Goal: Information Seeking & Learning: Check status

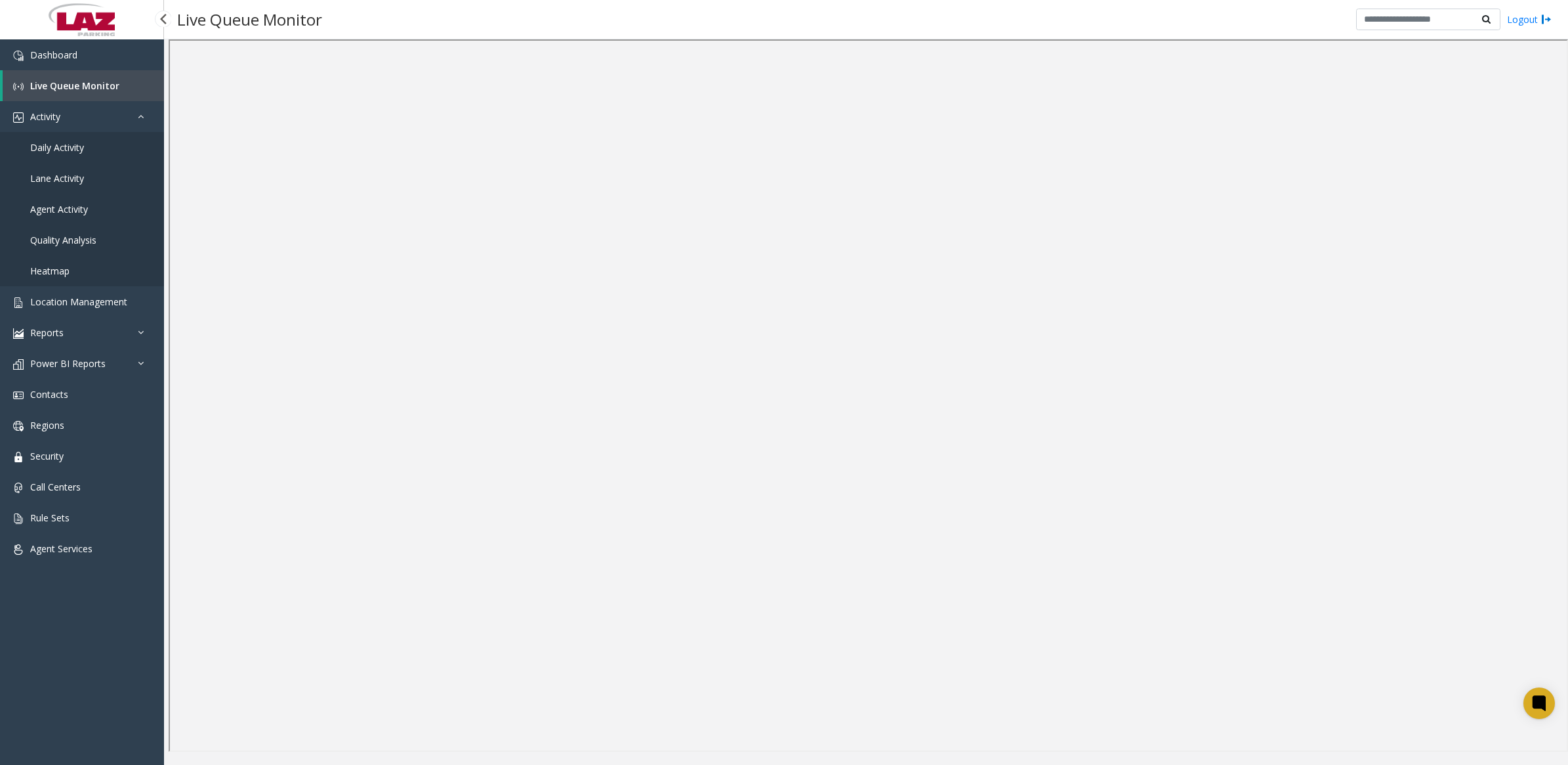
click at [80, 146] on span "Daily Activity" at bounding box center [57, 147] width 54 height 12
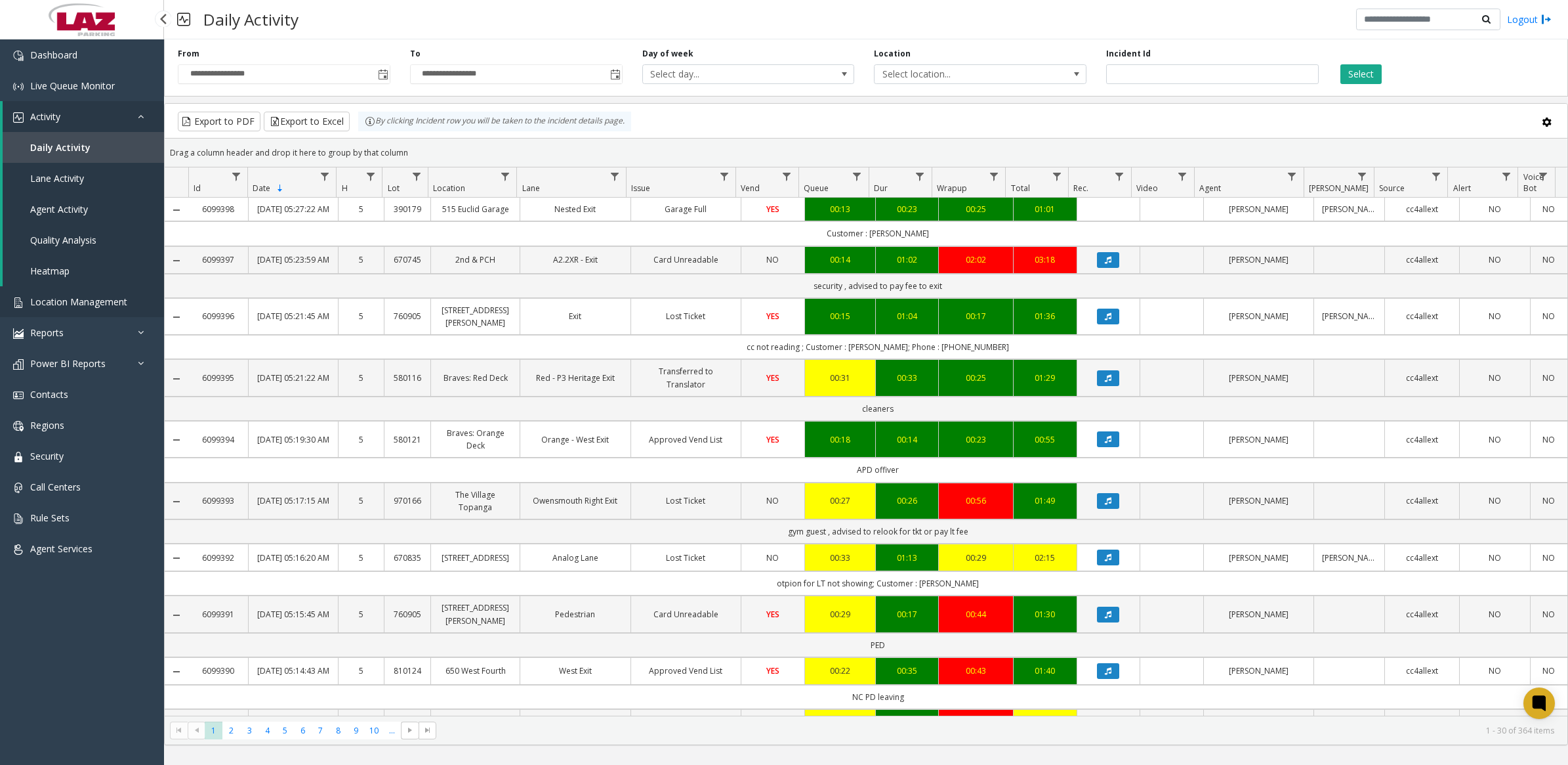
click at [71, 297] on span "Location Management" at bounding box center [78, 302] width 97 height 12
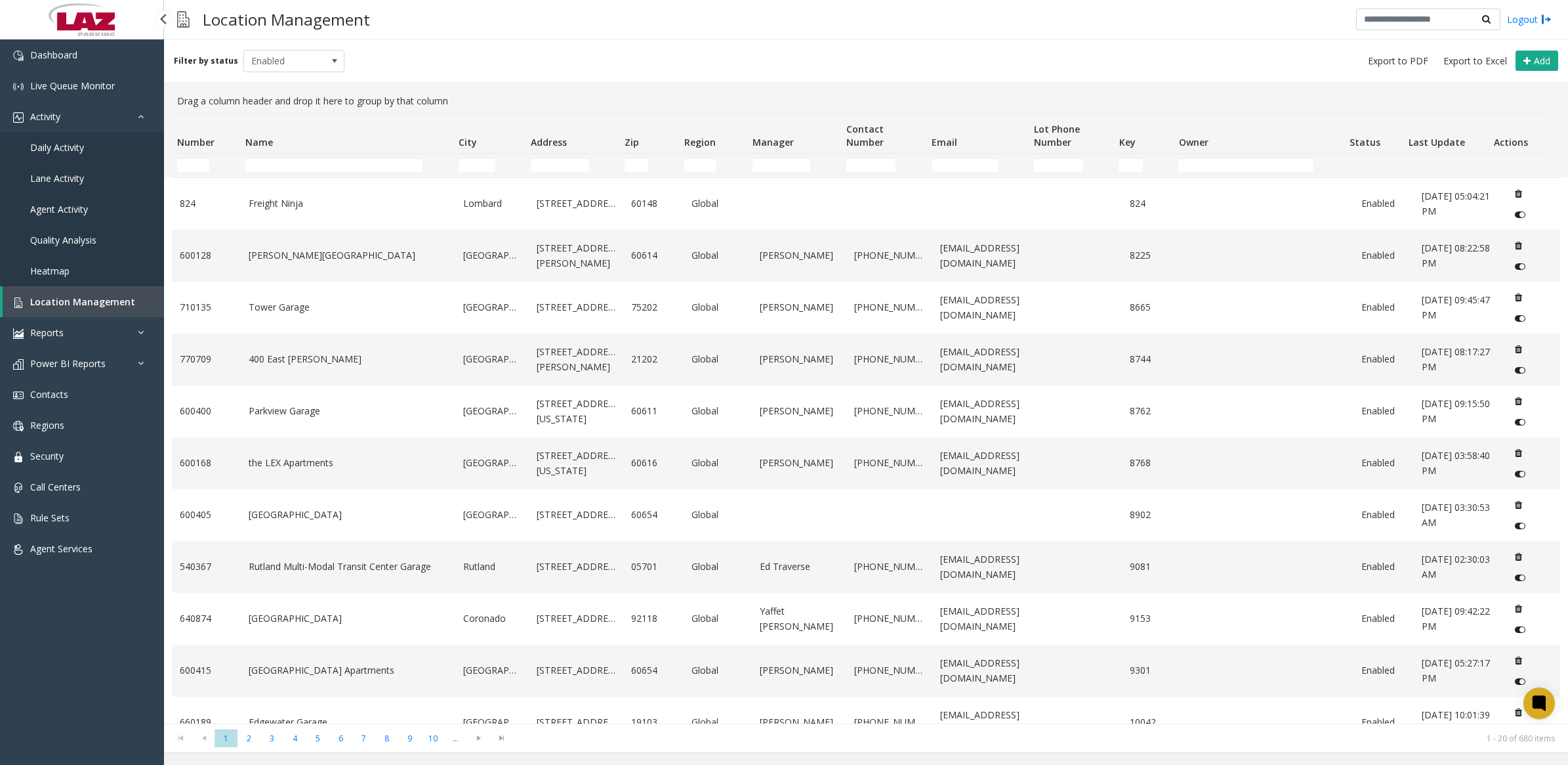
click at [61, 153] on link "Daily Activity" at bounding box center [82, 147] width 164 height 31
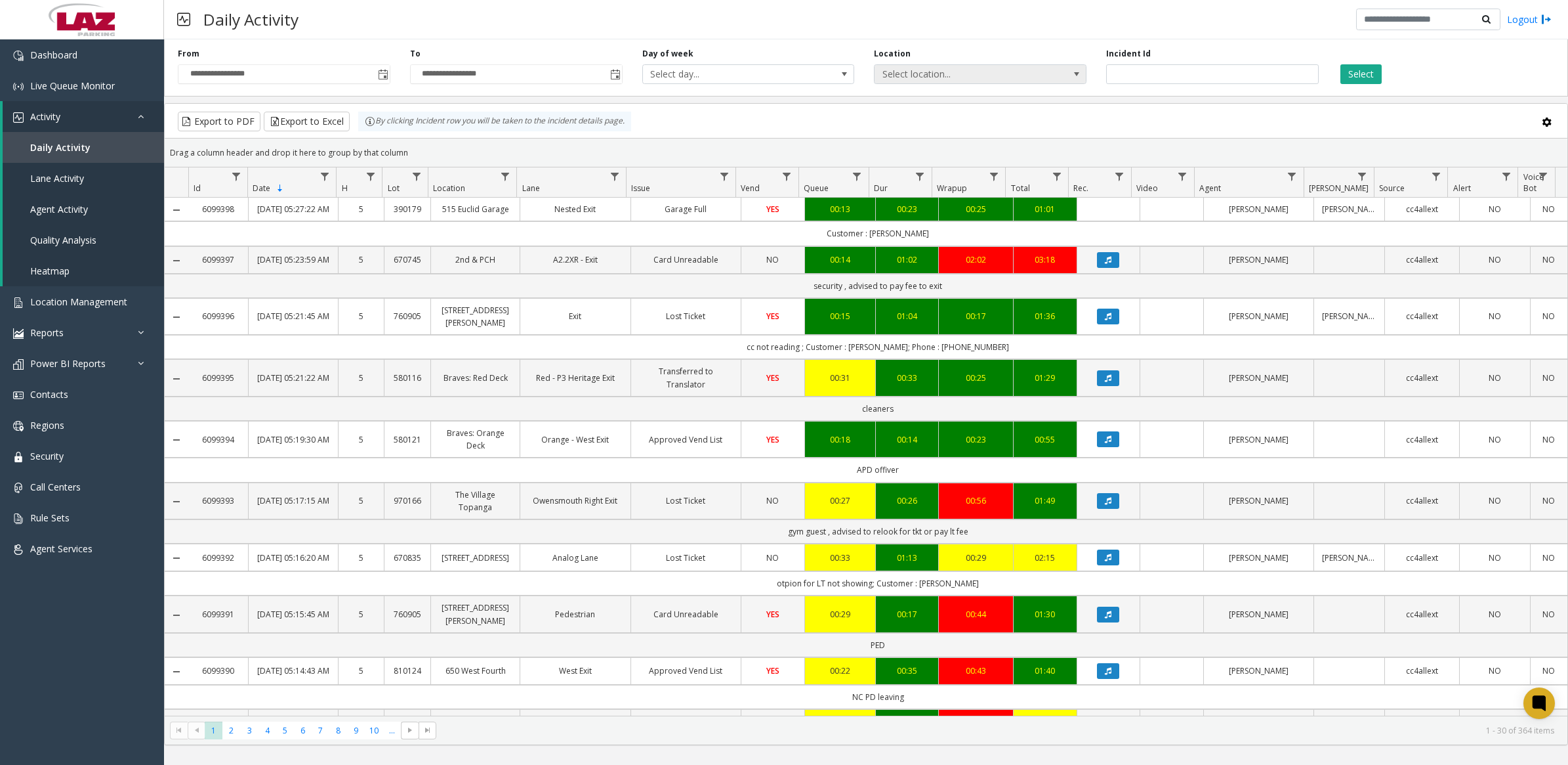
click at [959, 79] on span "Select location..." at bounding box center [959, 75] width 169 height 18
type input "*******"
click at [894, 160] on li "100240 Chicago Meters" at bounding box center [981, 161] width 209 height 18
click at [1372, 73] on button "Select" at bounding box center [1361, 75] width 41 height 20
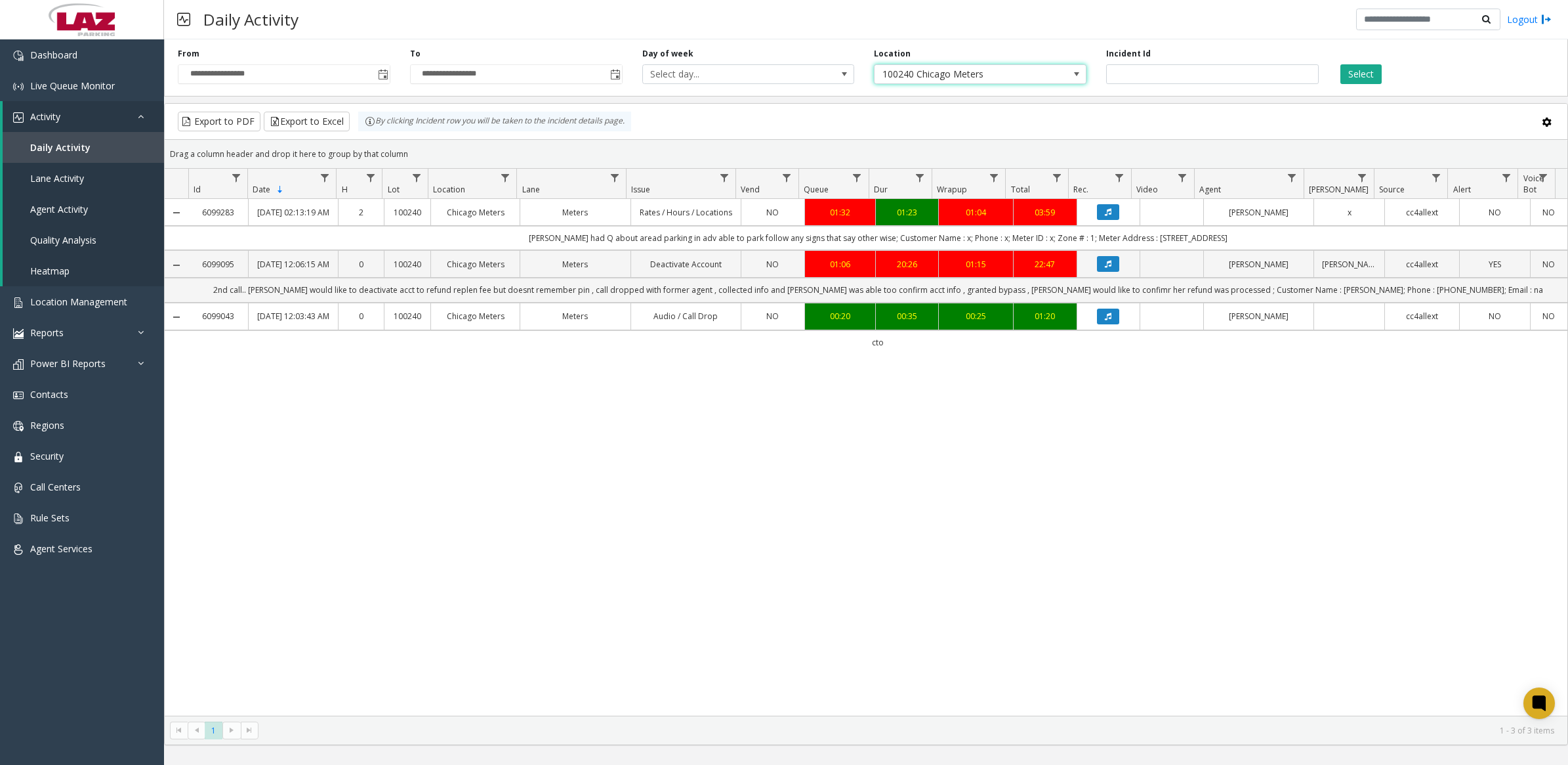
click at [1077, 72] on span at bounding box center [1077, 75] width 11 height 11
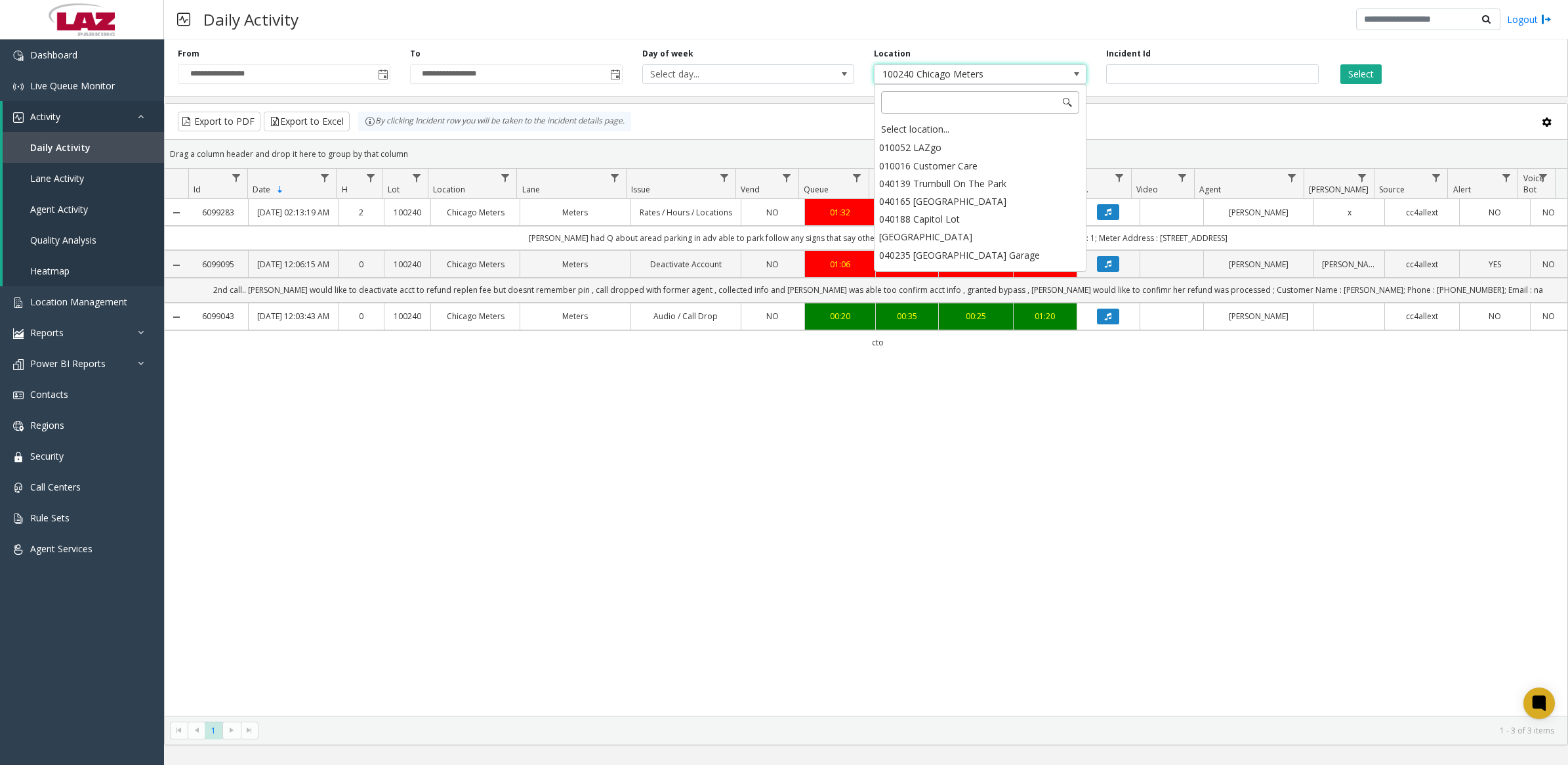
scroll to position [10357, 0]
click at [949, 127] on div "Select location..." at bounding box center [981, 129] width 209 height 18
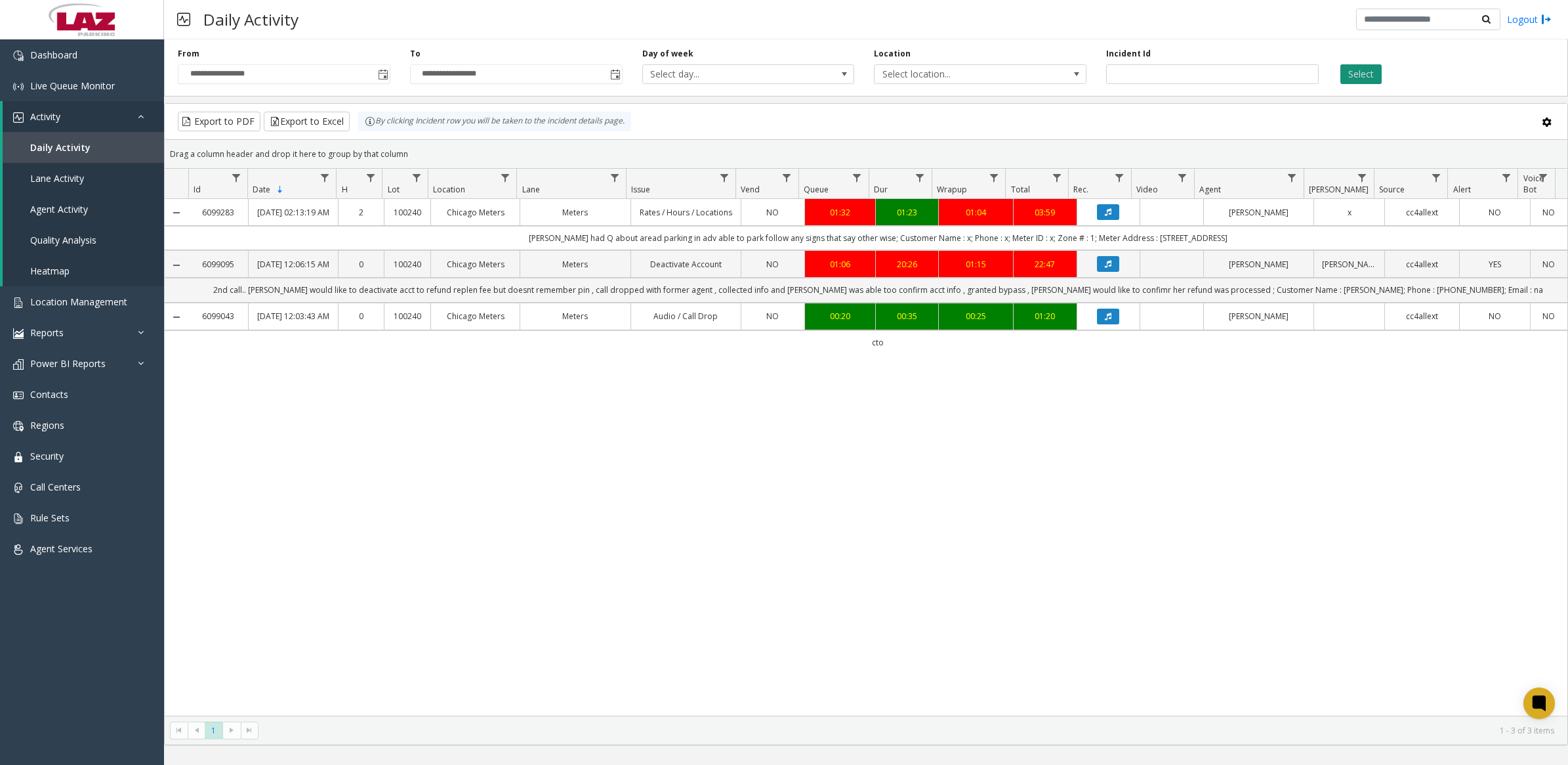
click at [1360, 77] on button "Select" at bounding box center [1361, 75] width 41 height 20
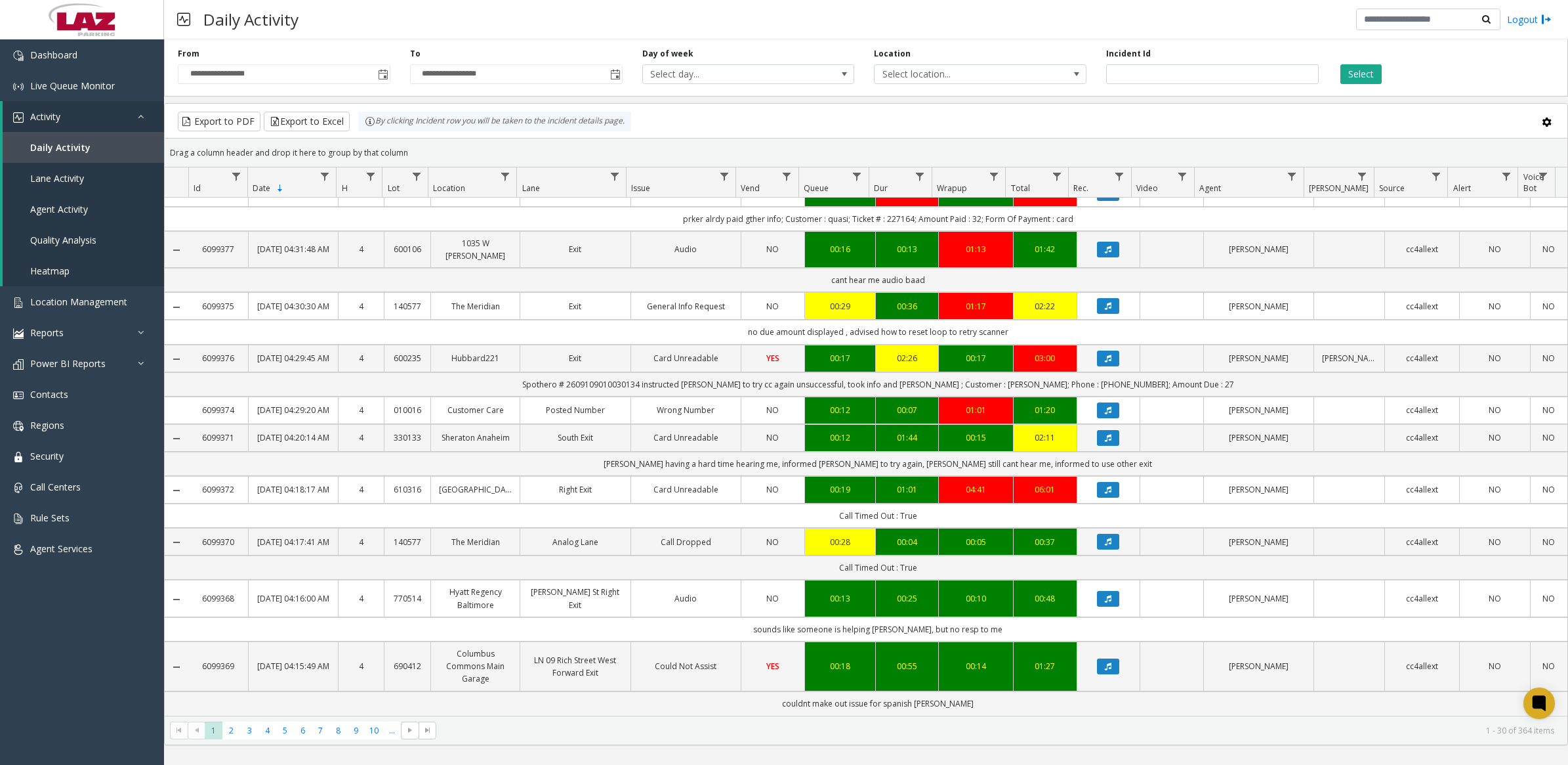
scroll to position [1281, 0]
click at [227, 726] on span "2" at bounding box center [231, 730] width 18 height 18
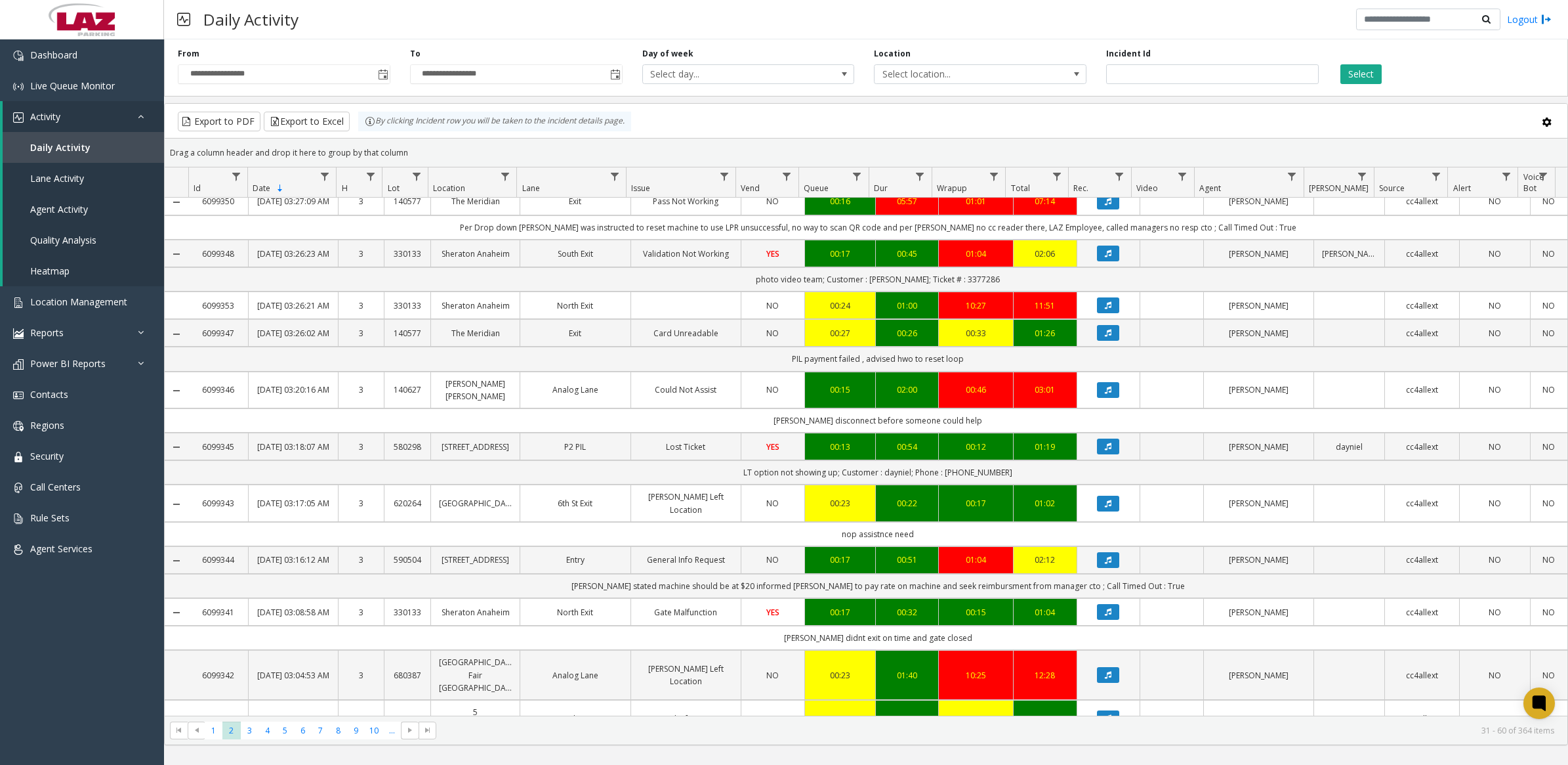
scroll to position [1257, 0]
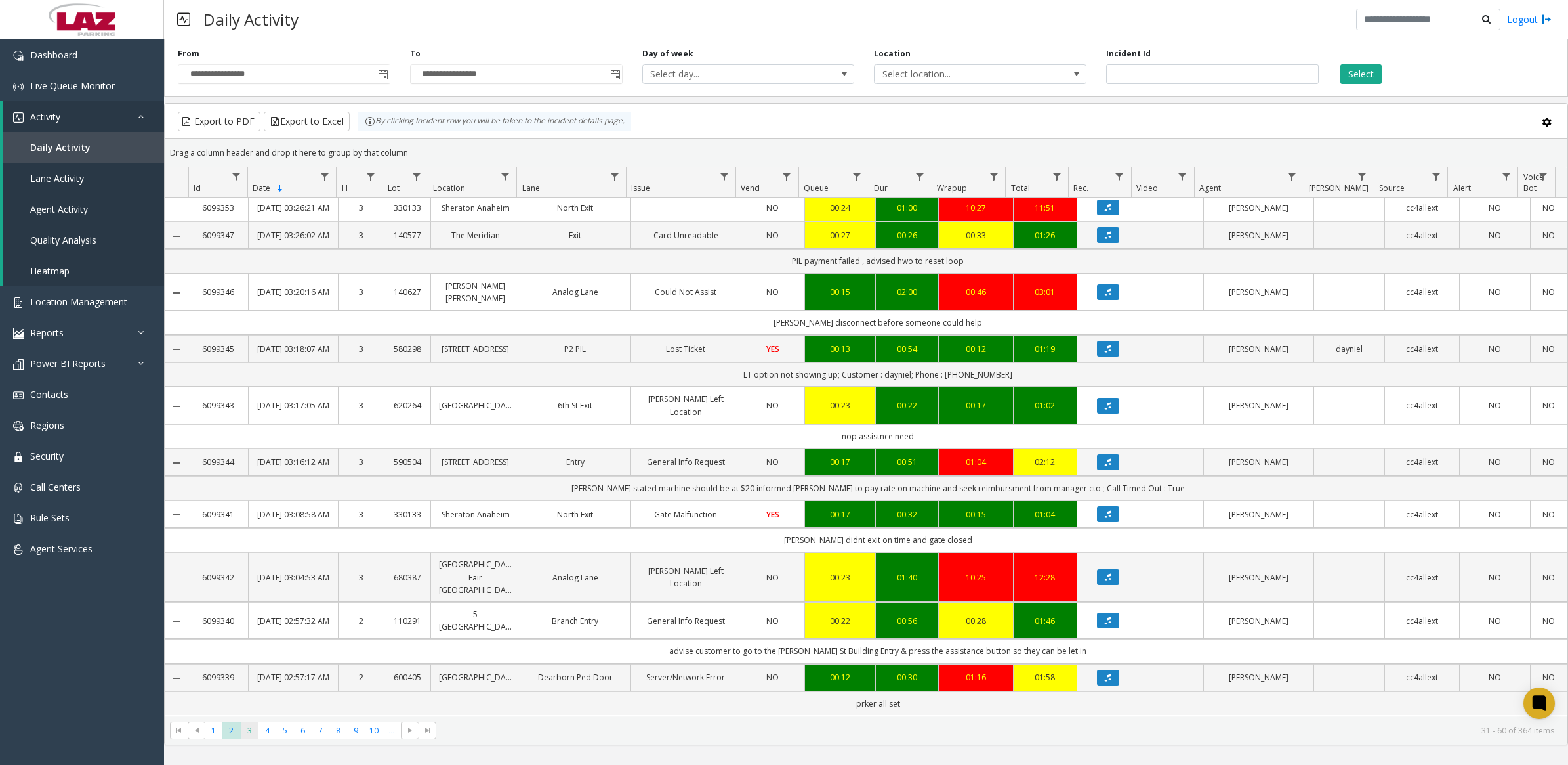
click at [250, 730] on span "3" at bounding box center [250, 730] width 18 height 18
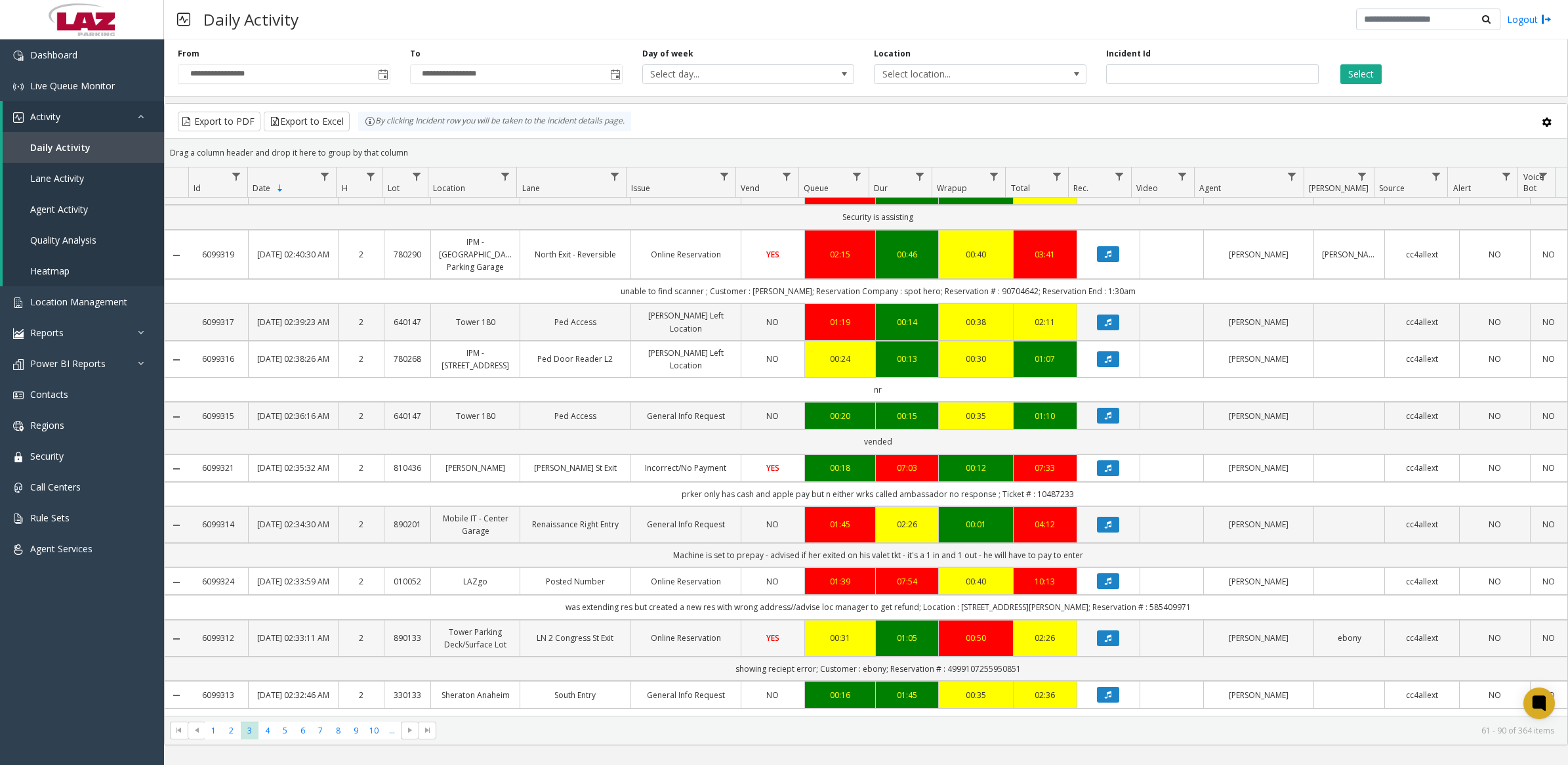
scroll to position [1244, 0]
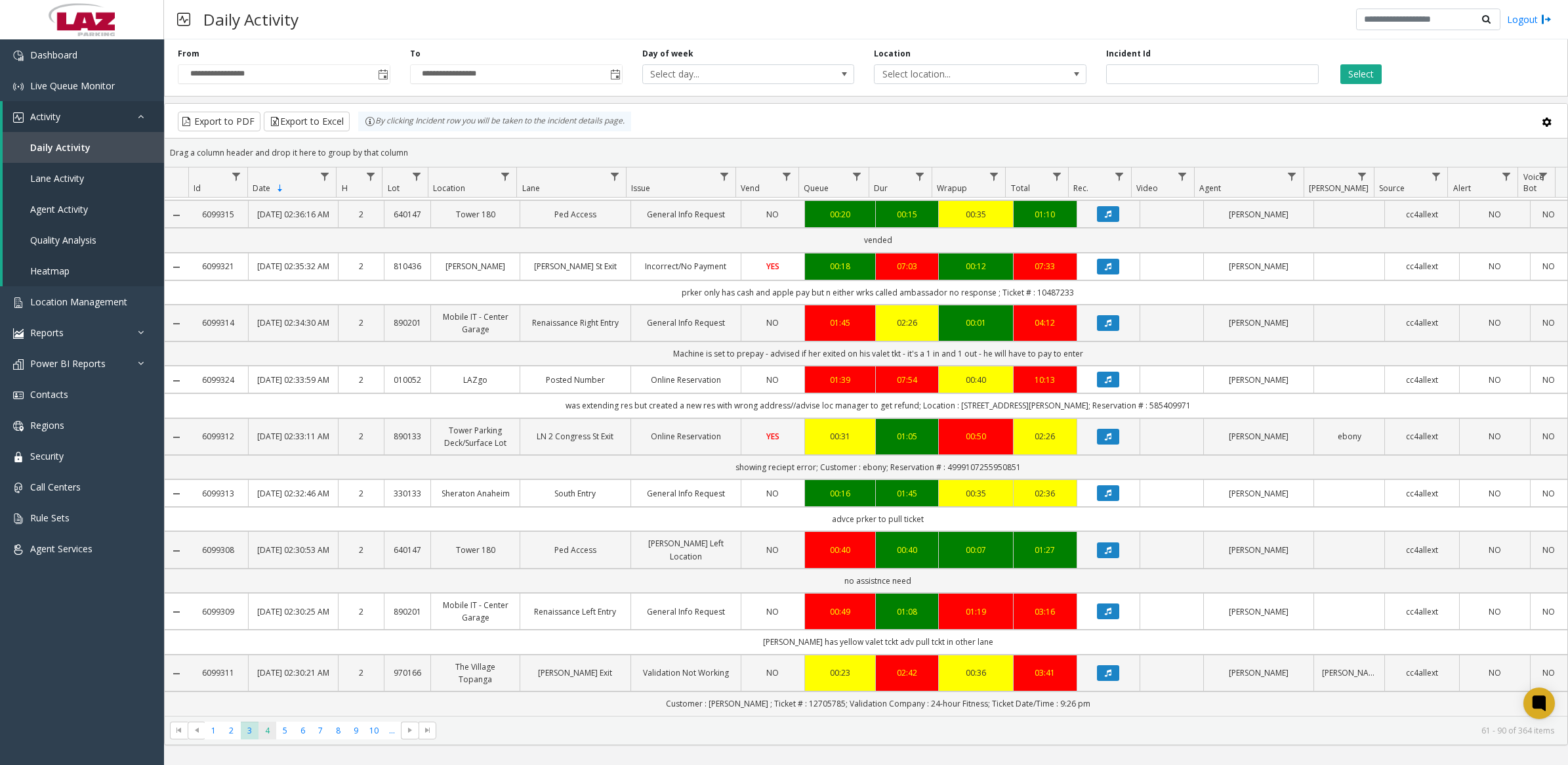
click at [270, 730] on span "4" at bounding box center [267, 730] width 18 height 18
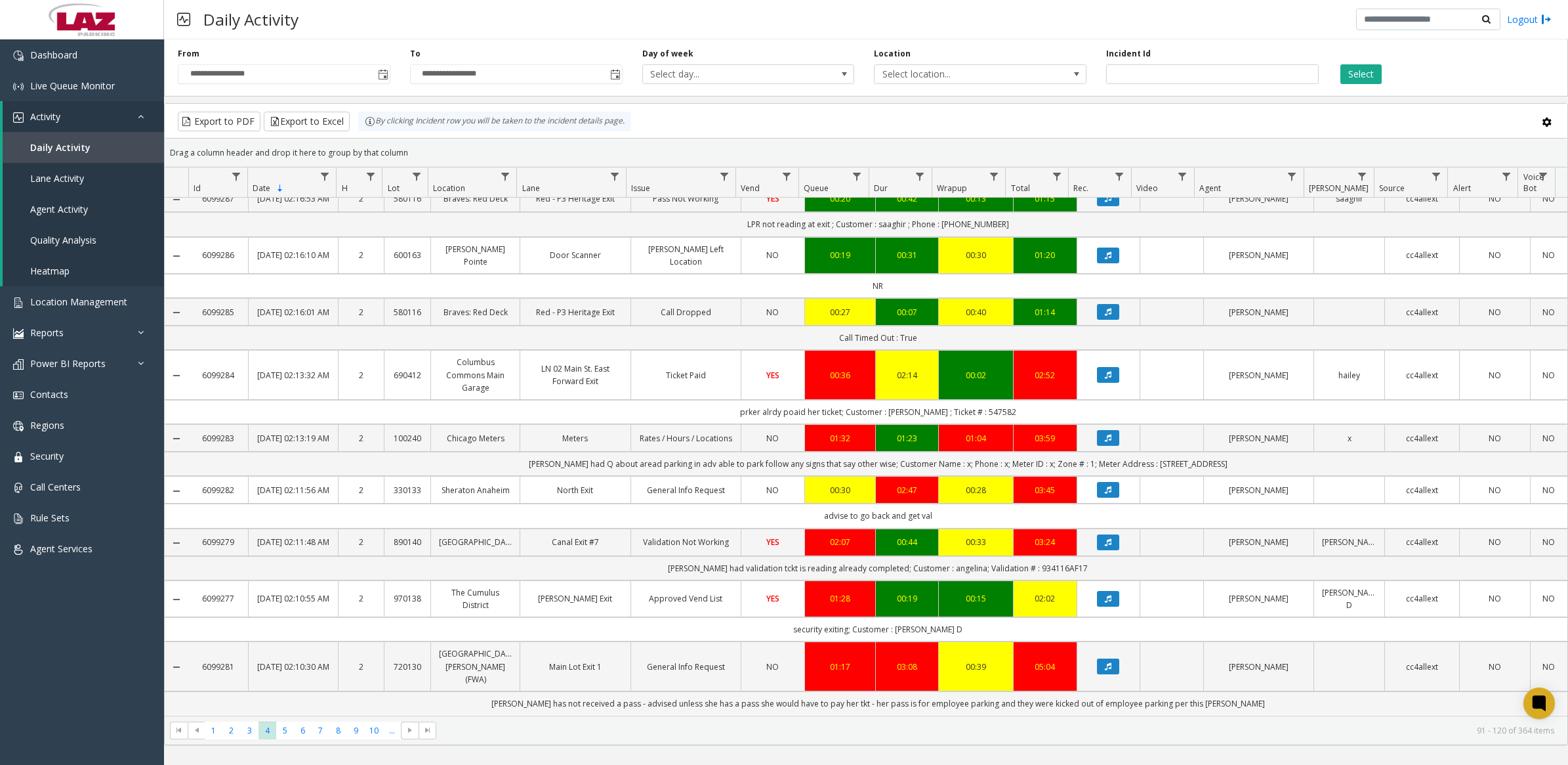
scroll to position [1380, 0]
click at [214, 727] on span "1" at bounding box center [213, 730] width 18 height 18
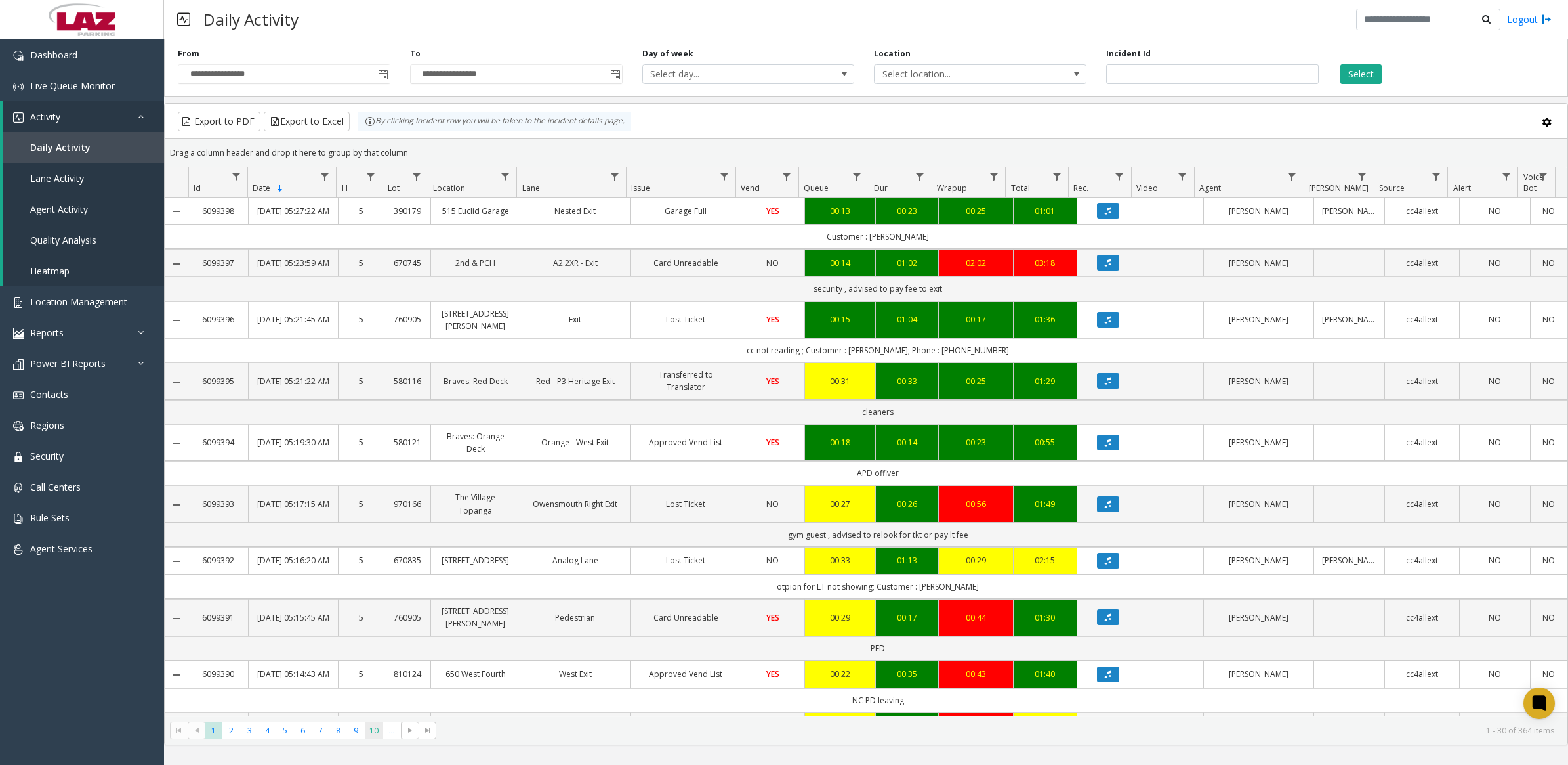
click at [379, 732] on span "10" at bounding box center [374, 730] width 18 height 18
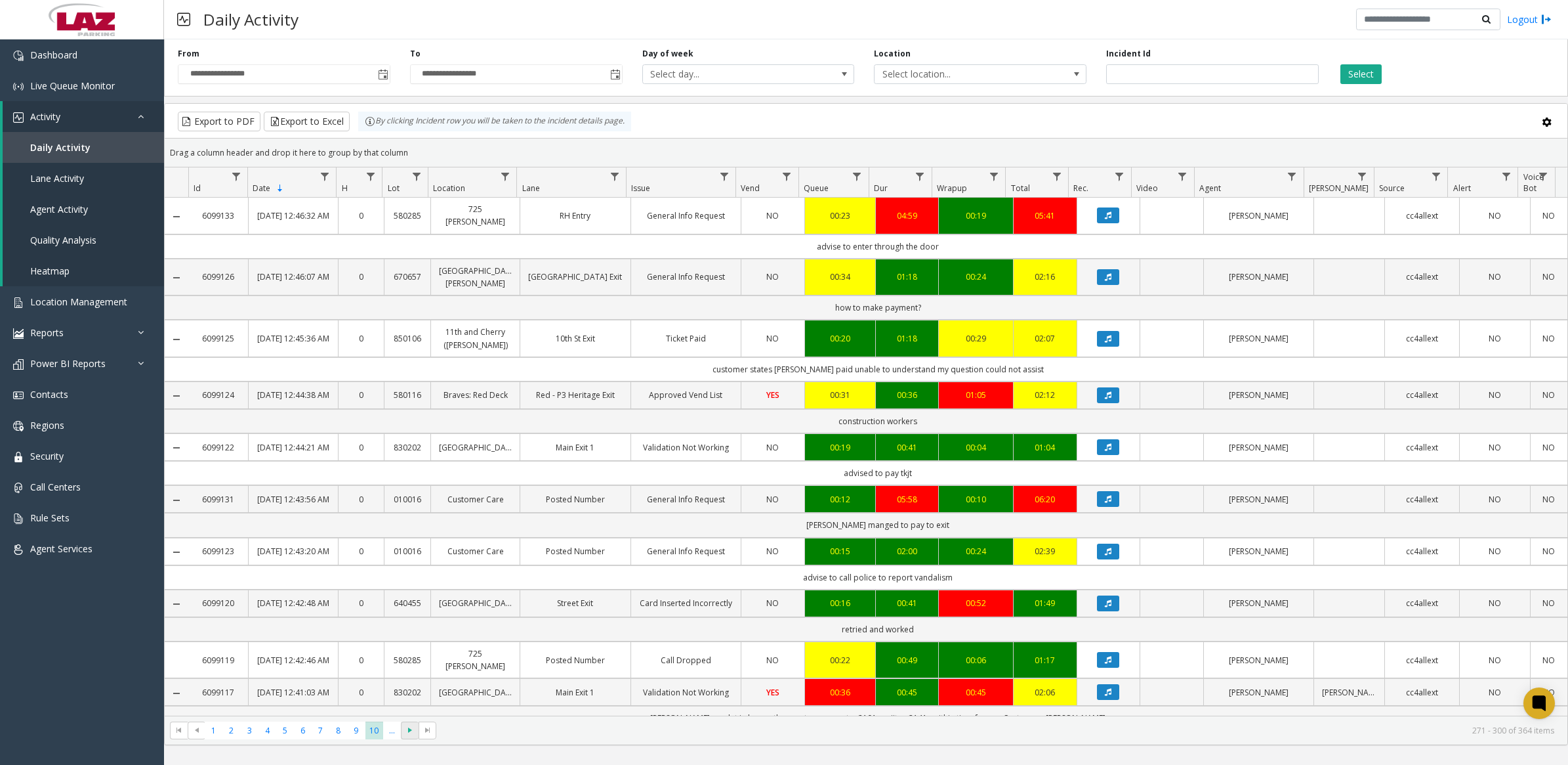
click at [405, 737] on span at bounding box center [409, 730] width 18 height 18
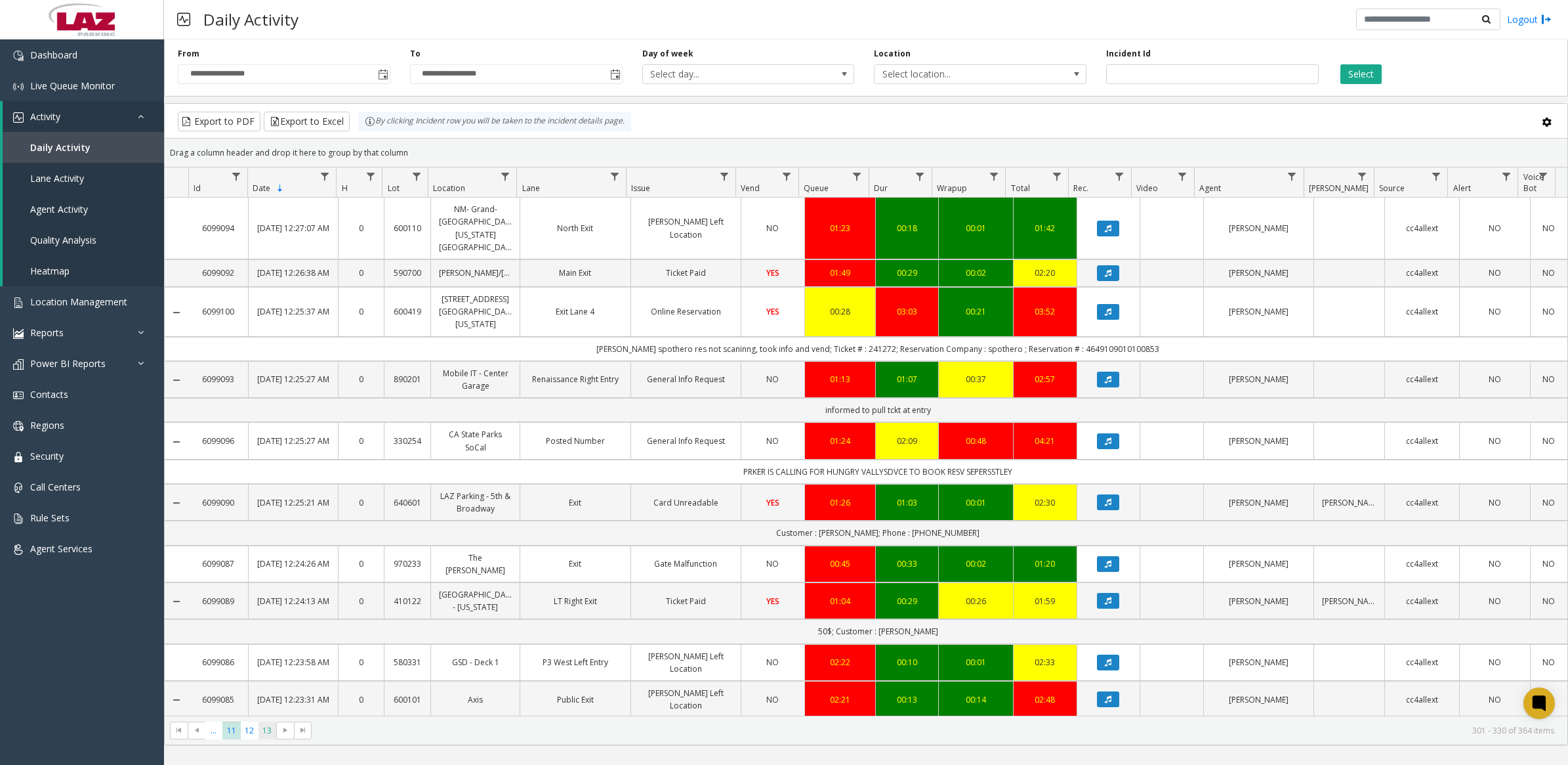
click at [267, 730] on span "13" at bounding box center [267, 730] width 18 height 18
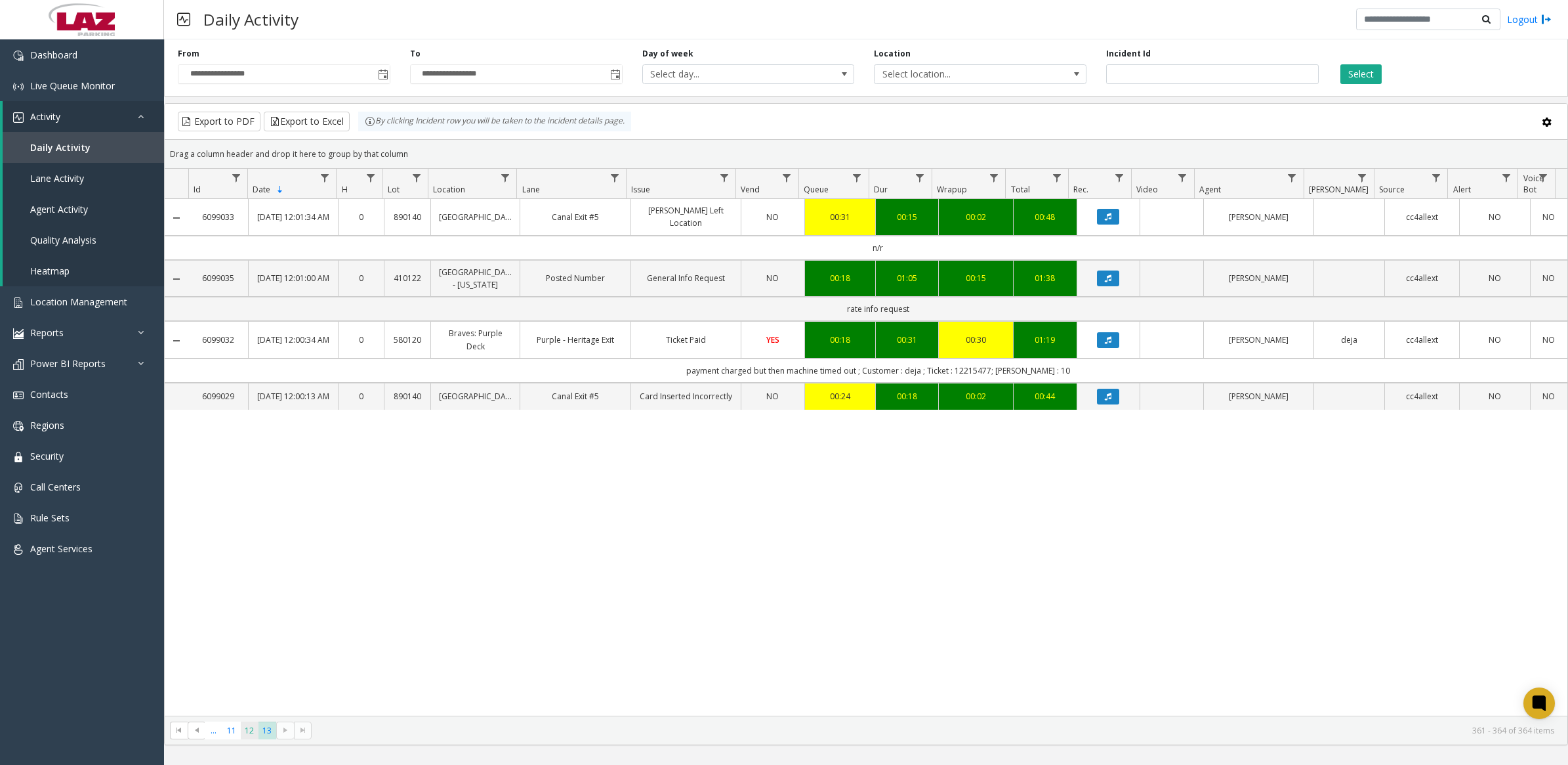
click at [250, 737] on span "12" at bounding box center [250, 730] width 18 height 18
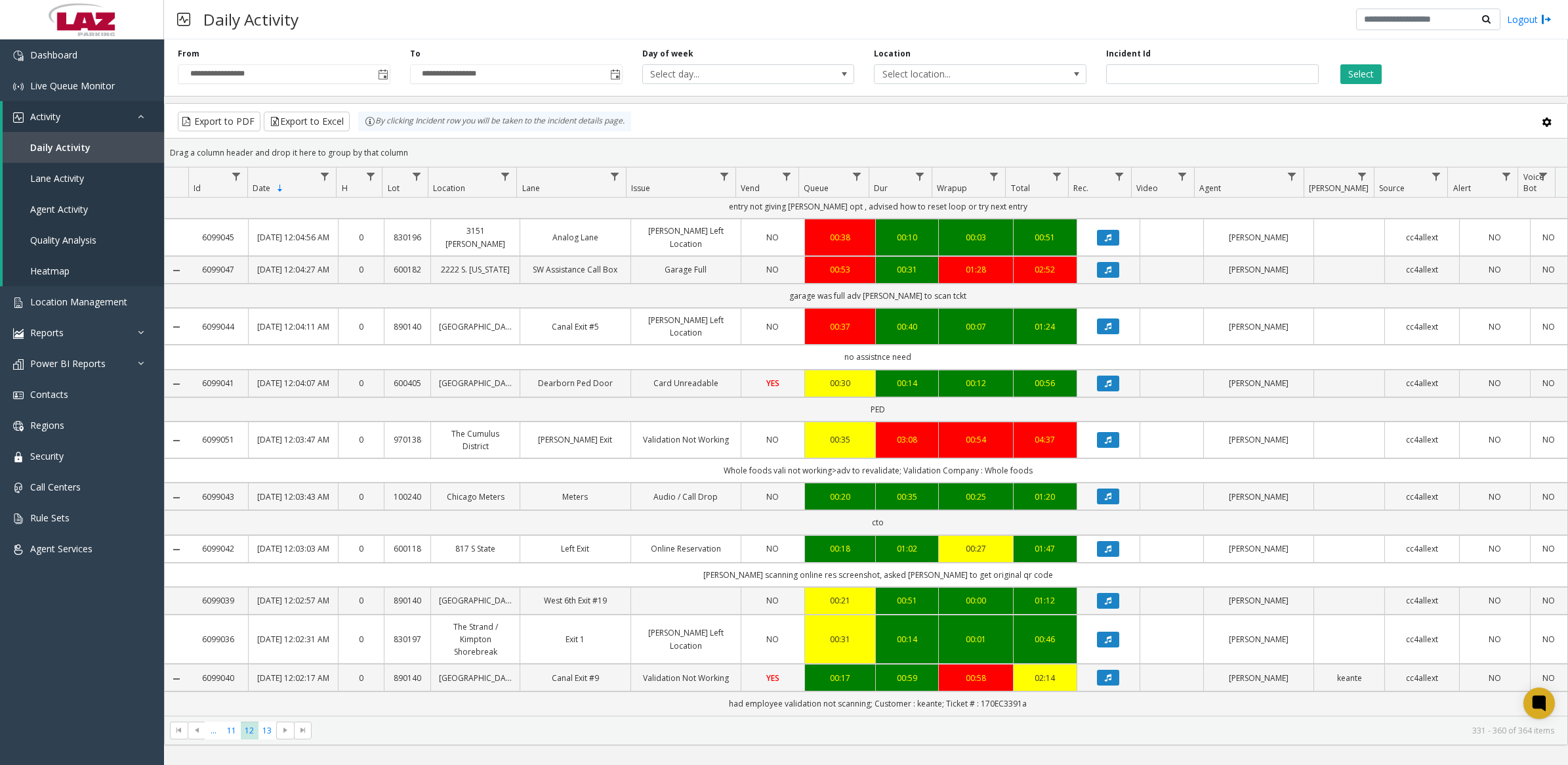
scroll to position [1257, 0]
click at [266, 733] on span "13" at bounding box center [267, 730] width 18 height 18
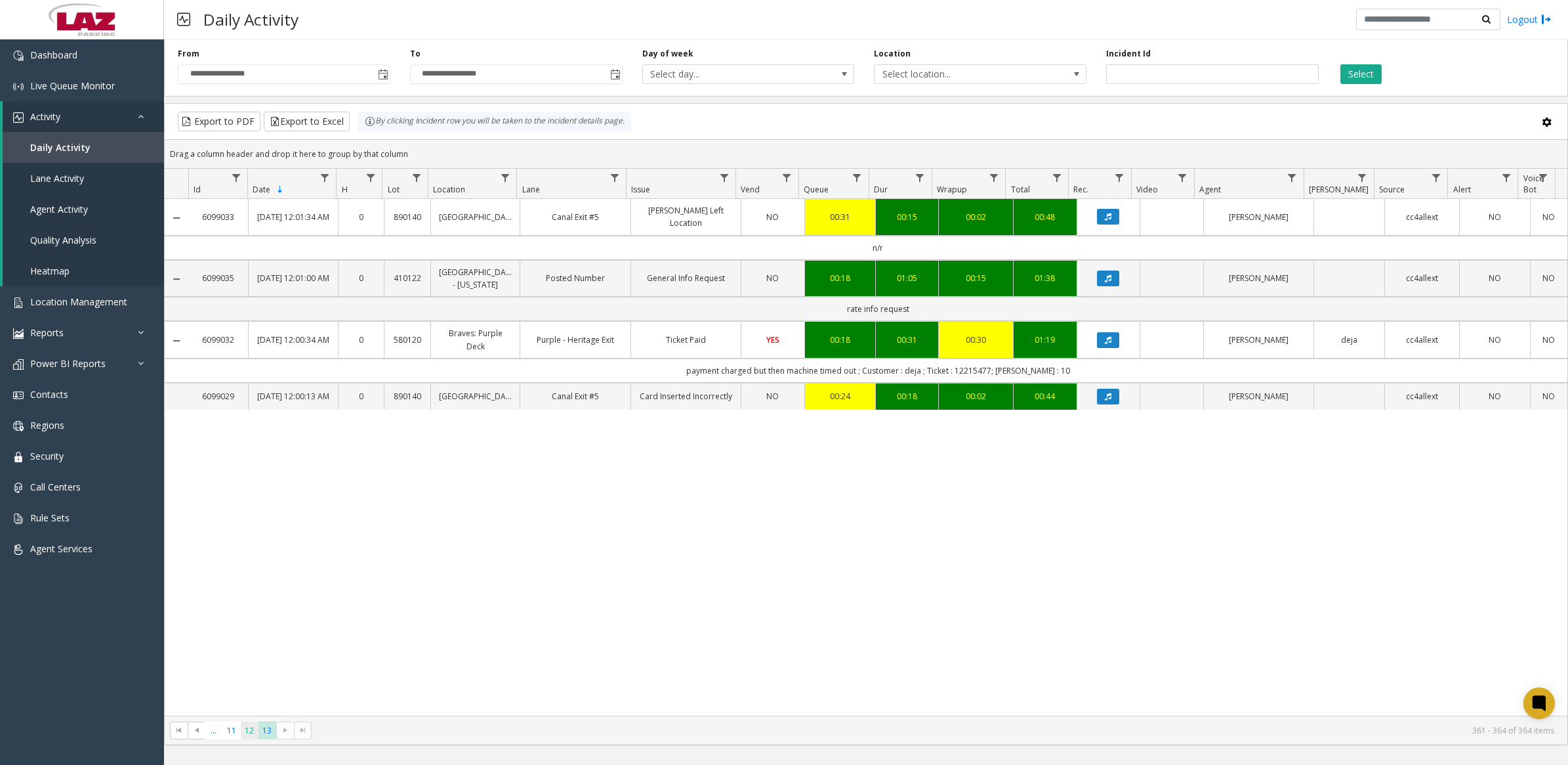
click at [253, 729] on span "12" at bounding box center [250, 730] width 18 height 18
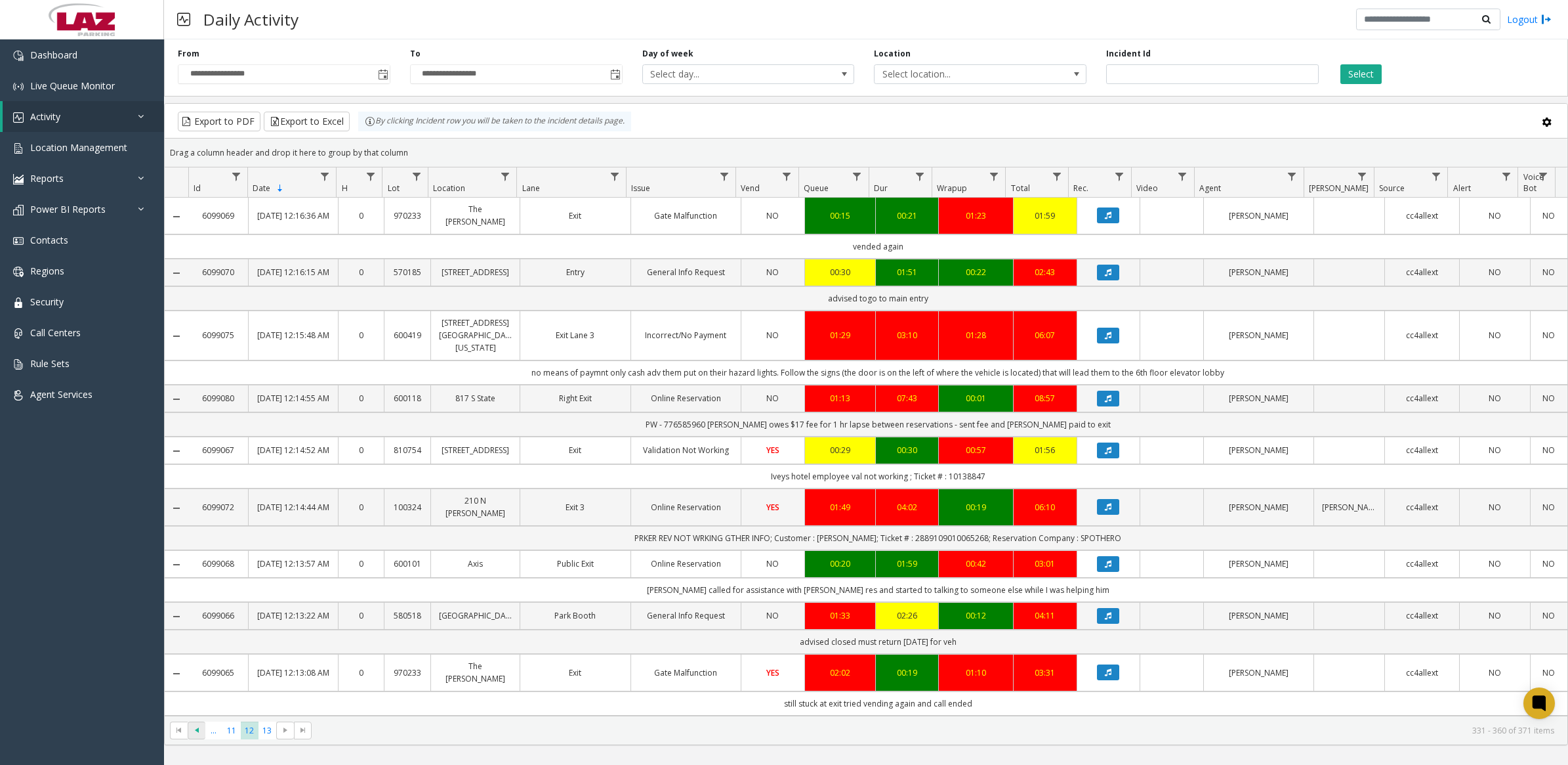
click at [197, 729] on span "Go to the previous page" at bounding box center [197, 730] width 11 height 11
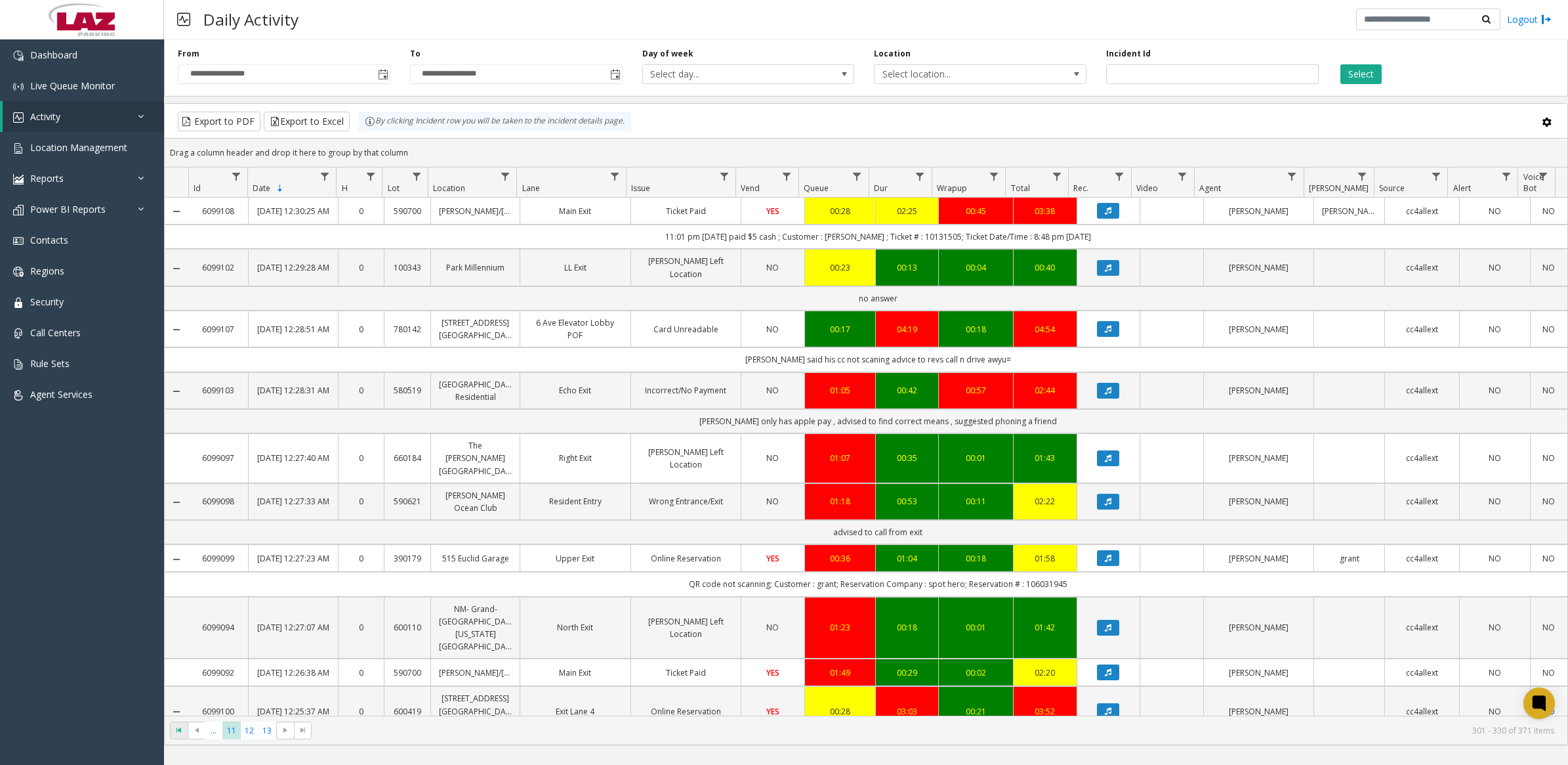
click at [183, 734] on span "Go to the first page" at bounding box center [179, 730] width 11 height 11
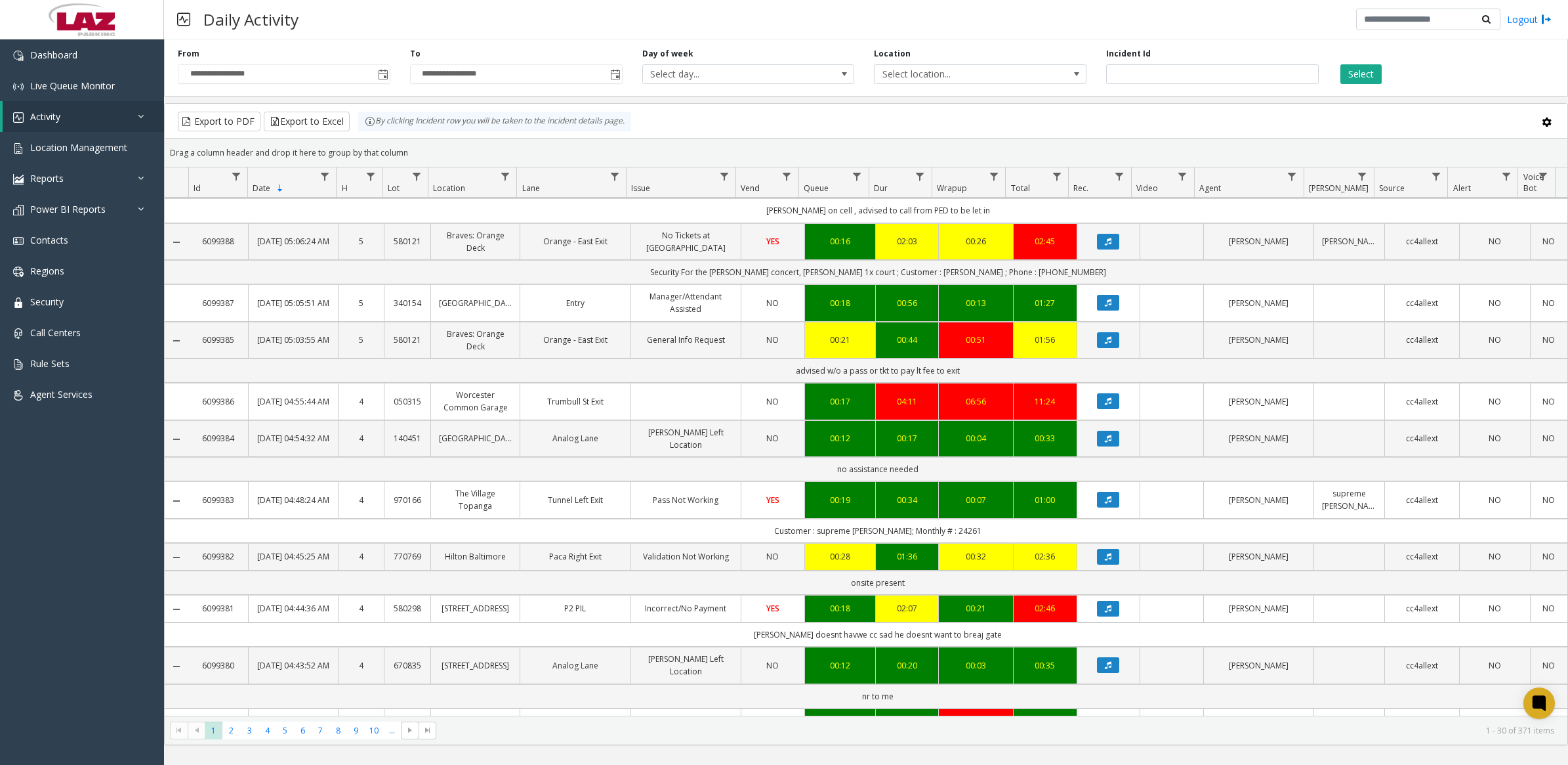
scroll to position [941, 0]
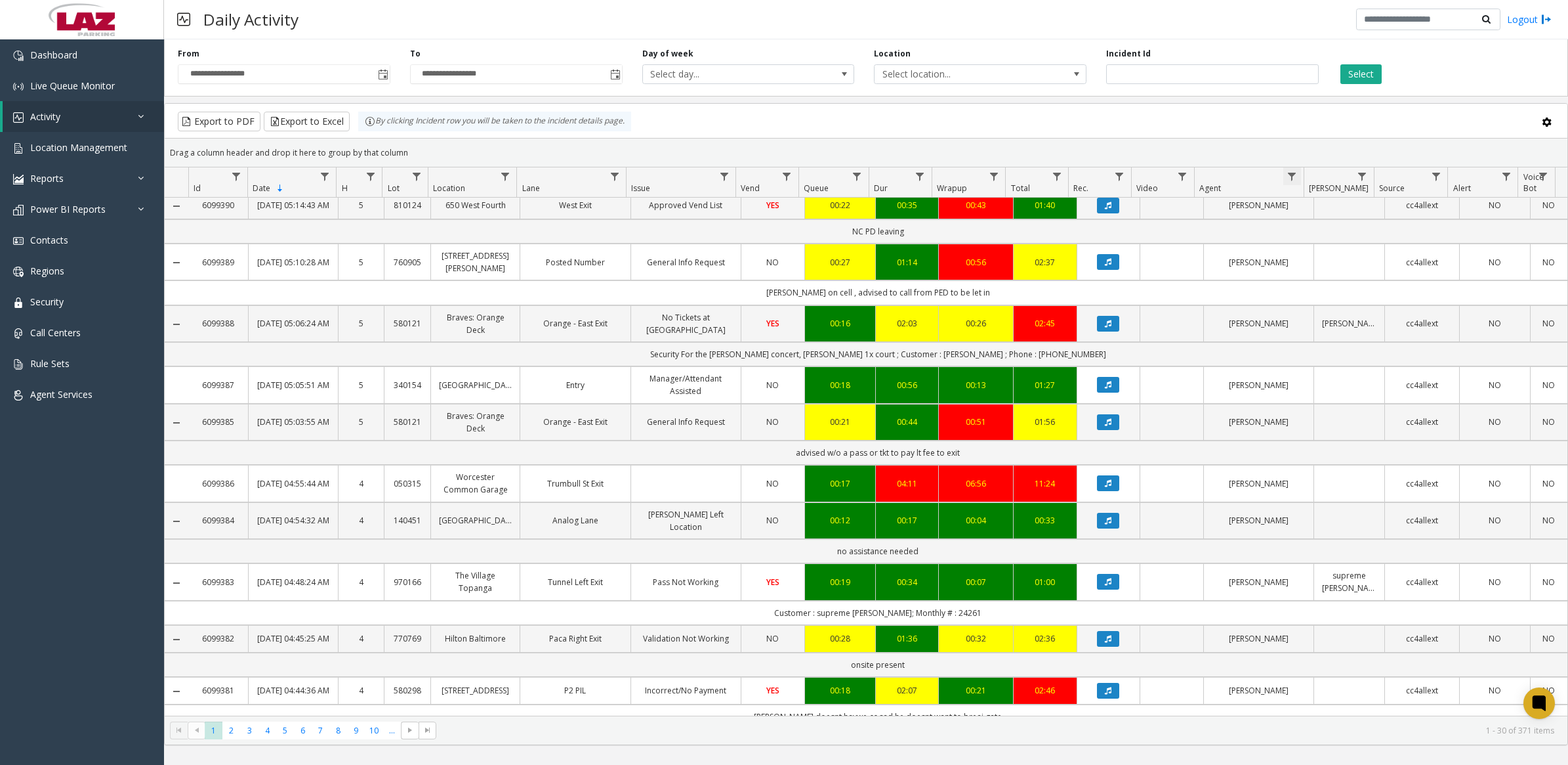
click at [1290, 179] on span "Data table" at bounding box center [1292, 177] width 11 height 11
click at [1328, 237] on input "Agent Filter" at bounding box center [1348, 233] width 111 height 22
type input "****"
click button "Filter" at bounding box center [1378, 356] width 54 height 29
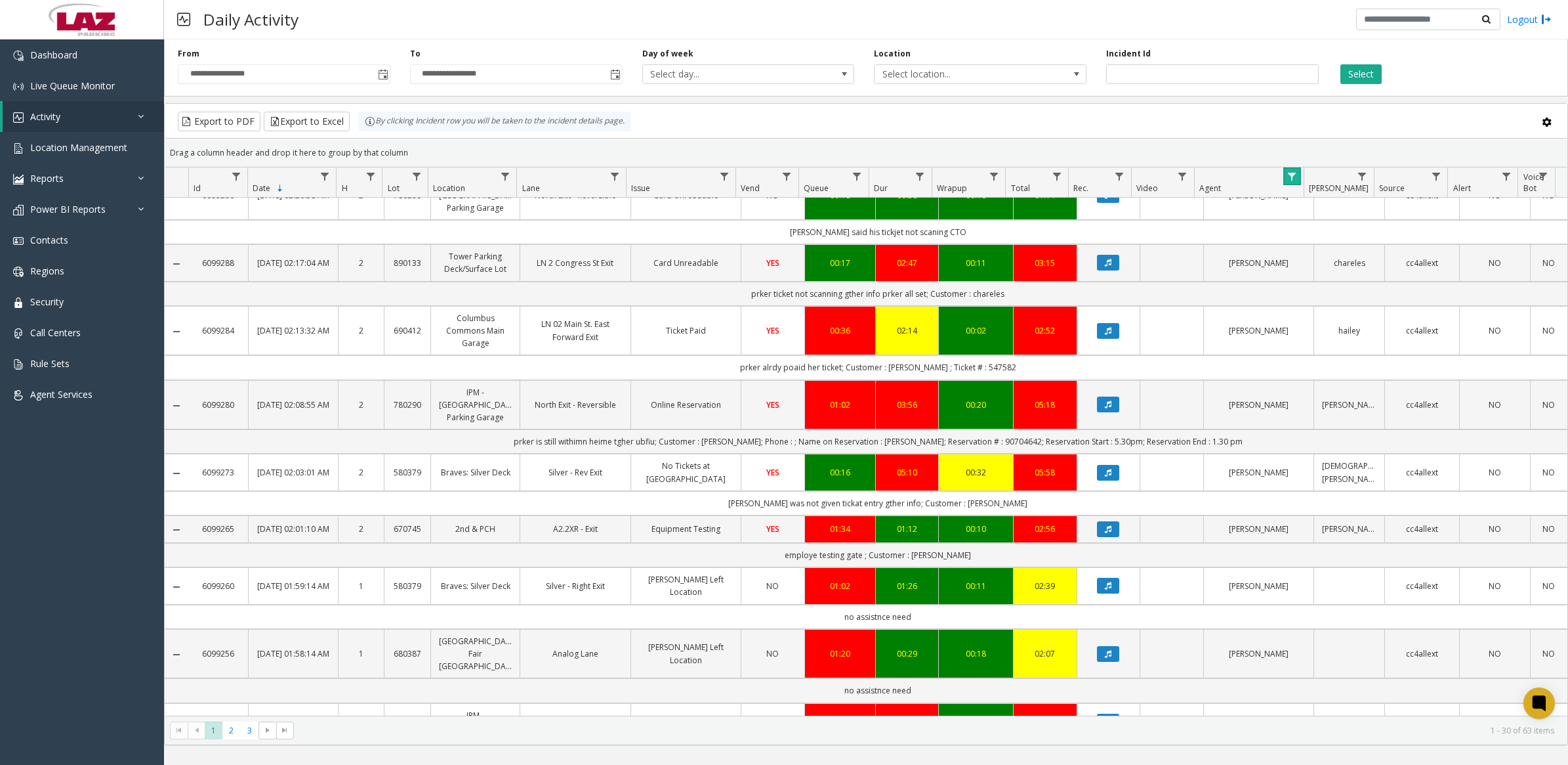
scroll to position [1257, 0]
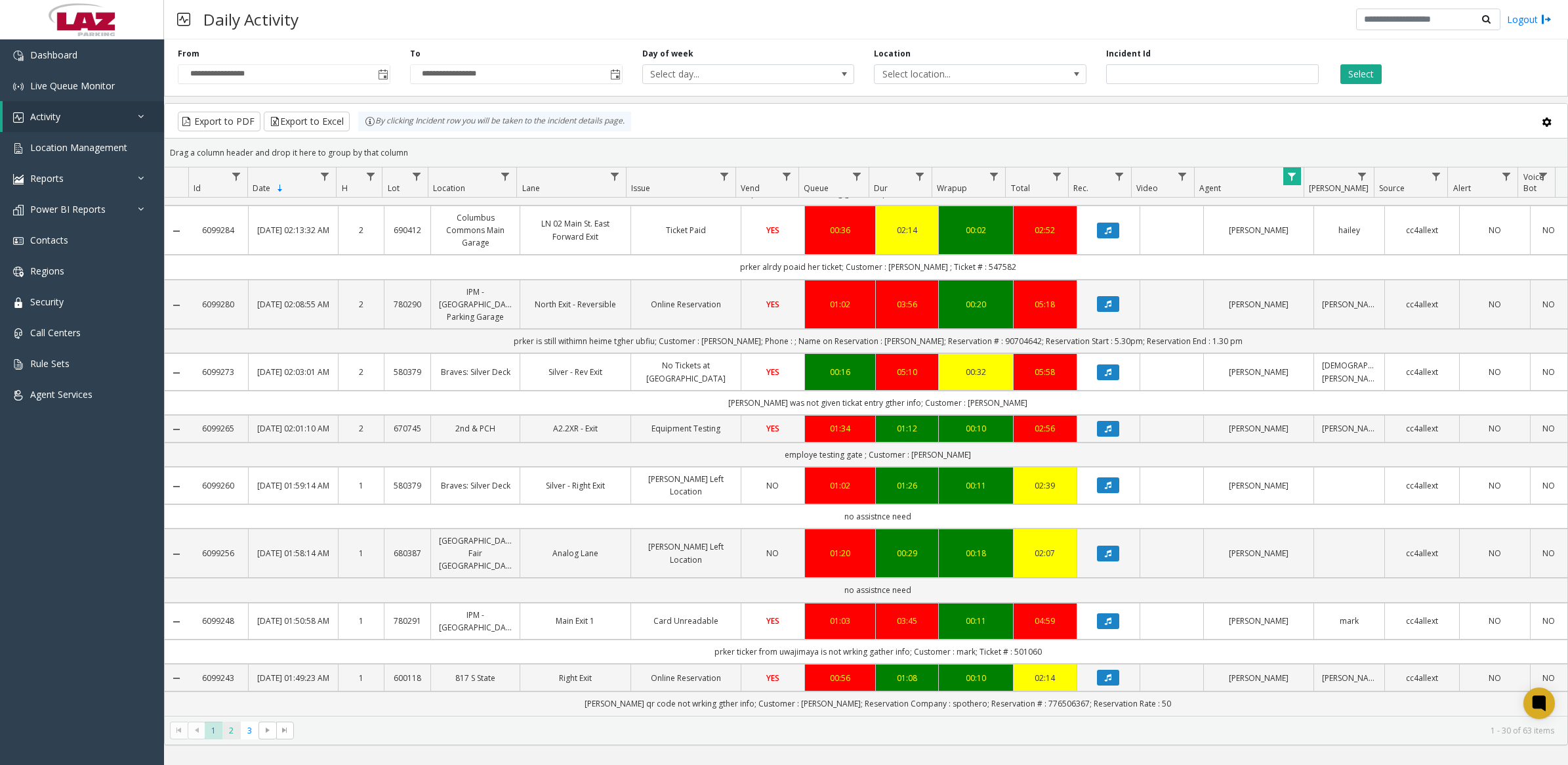
click at [228, 730] on span "2" at bounding box center [231, 730] width 18 height 18
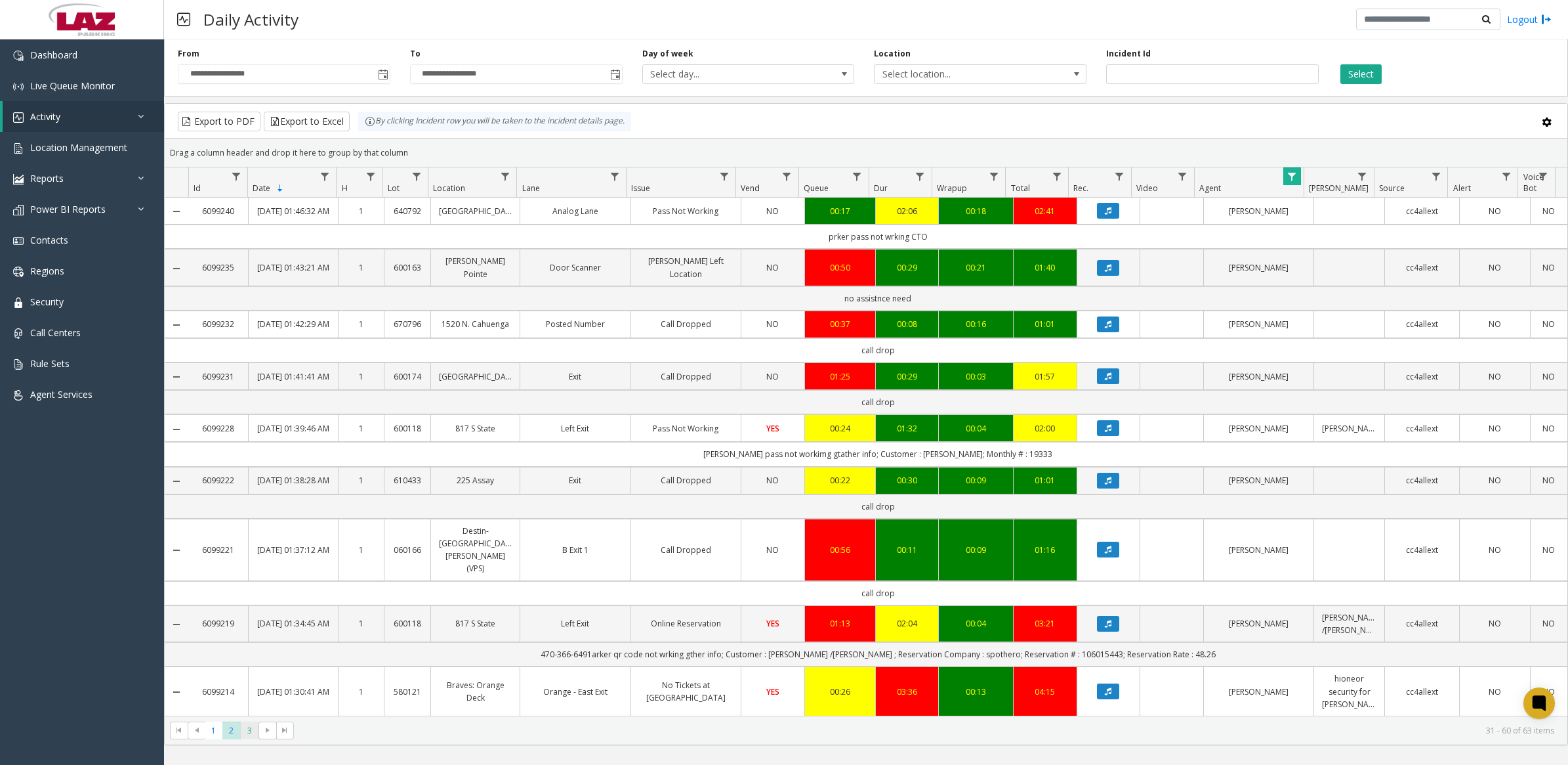
click at [250, 734] on span "3" at bounding box center [250, 730] width 18 height 18
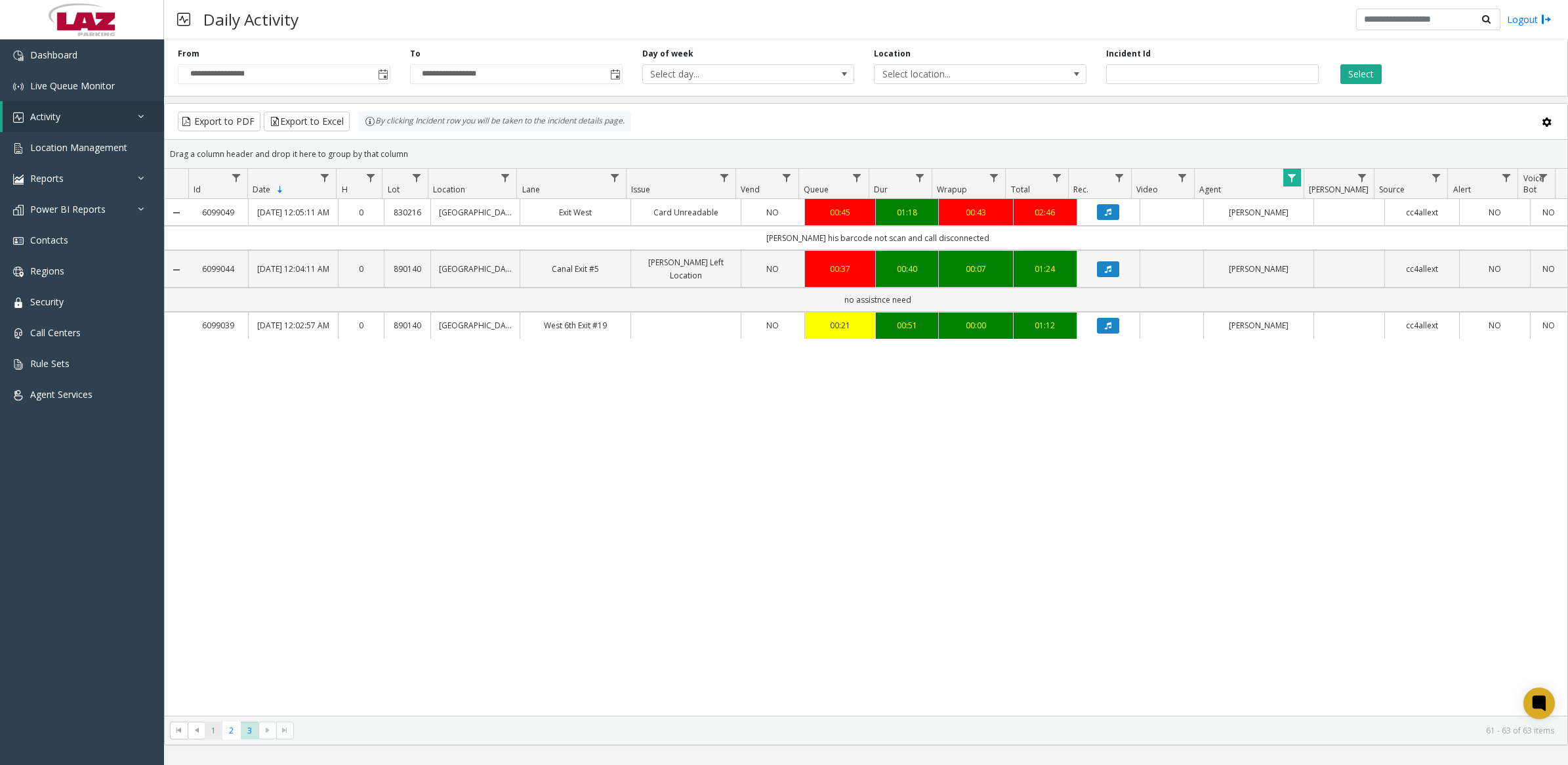
click at [215, 735] on span "1" at bounding box center [213, 730] width 18 height 18
